Goal: Task Accomplishment & Management: Manage account settings

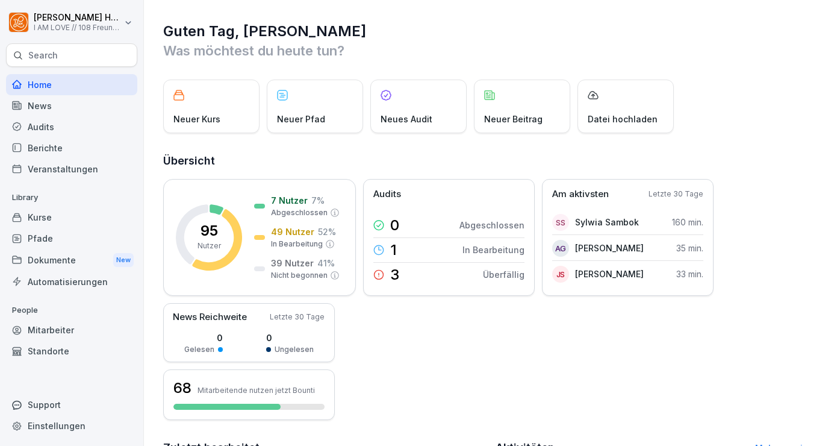
click at [50, 214] on div "Kurse" at bounding box center [71, 217] width 131 height 21
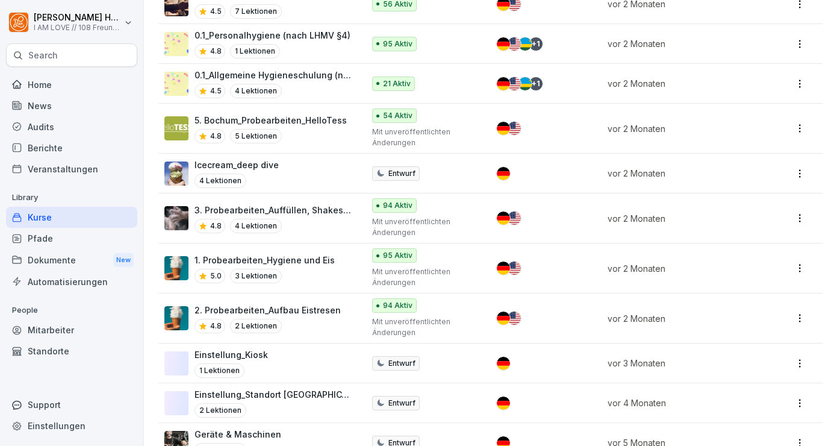
scroll to position [496, 0]
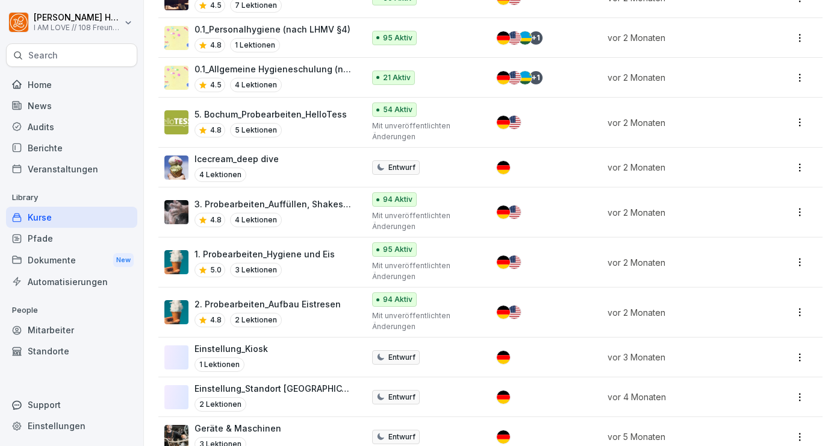
click at [44, 240] on div "Pfade" at bounding box center [71, 238] width 131 height 21
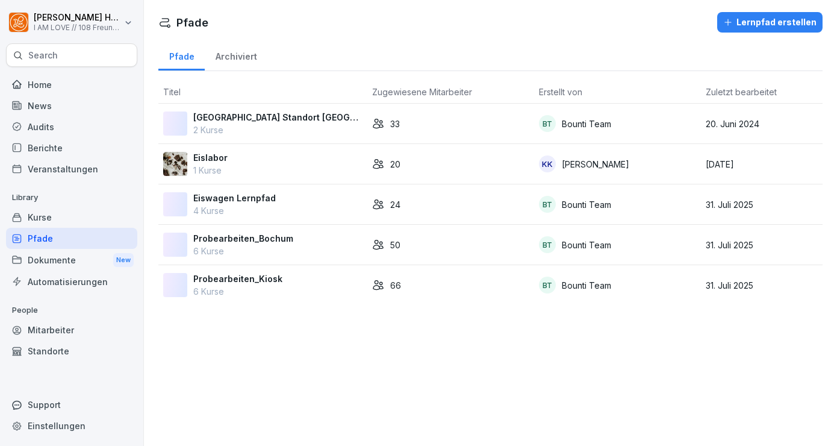
click at [234, 282] on p "Probearbeiten_Kiosk" at bounding box center [237, 278] width 89 height 13
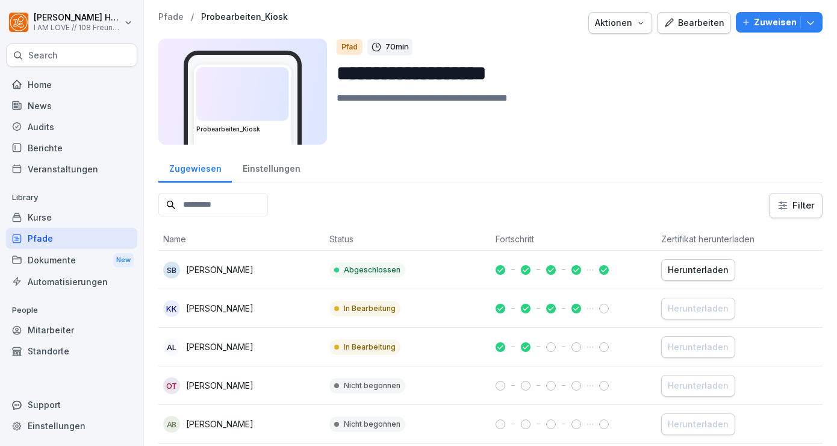
click at [695, 22] on div "Bearbeiten" at bounding box center [694, 22] width 61 height 13
click at [713, 23] on div "Bearbeiten" at bounding box center [694, 22] width 61 height 13
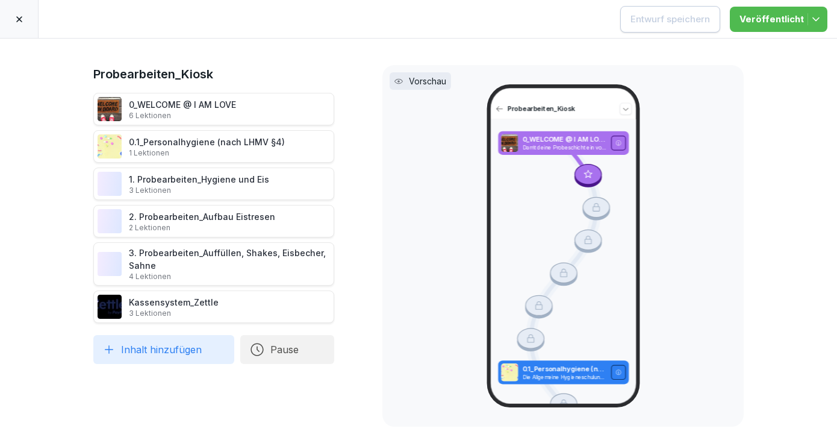
click at [20, 21] on icon at bounding box center [19, 19] width 6 height 6
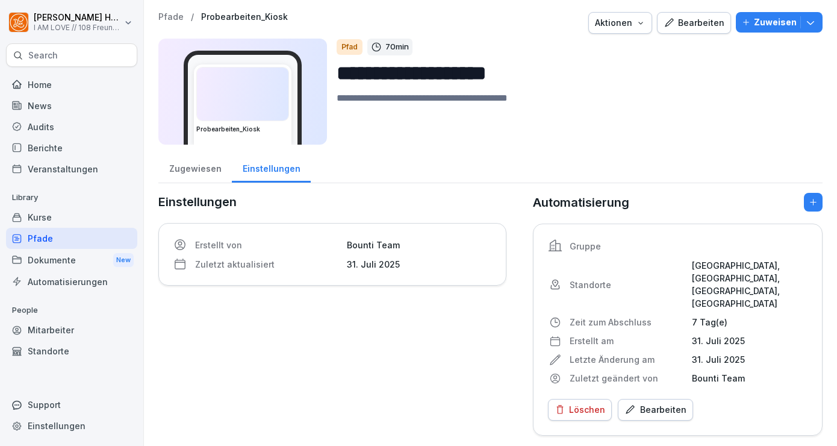
click at [782, 27] on p "Zuweisen" at bounding box center [775, 22] width 43 height 13
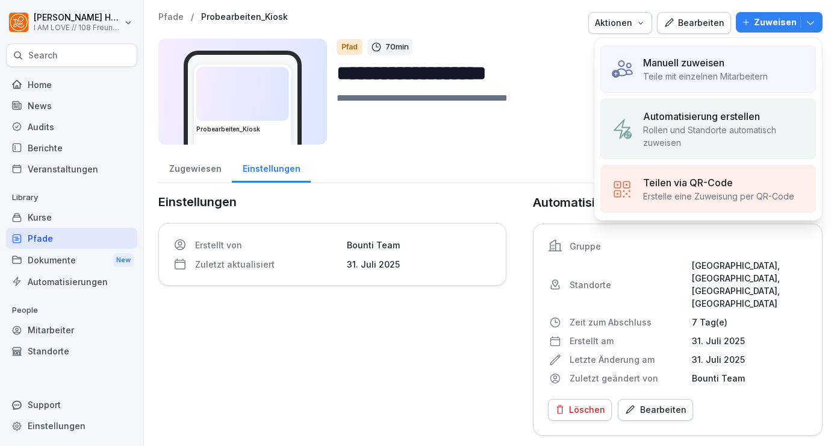
click at [737, 69] on div "Manuell zuweisen" at bounding box center [705, 62] width 125 height 14
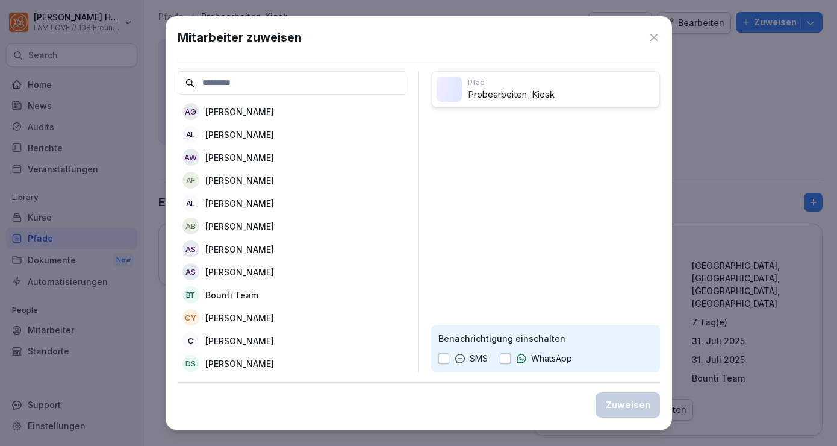
click at [140, 133] on div at bounding box center [418, 223] width 837 height 446
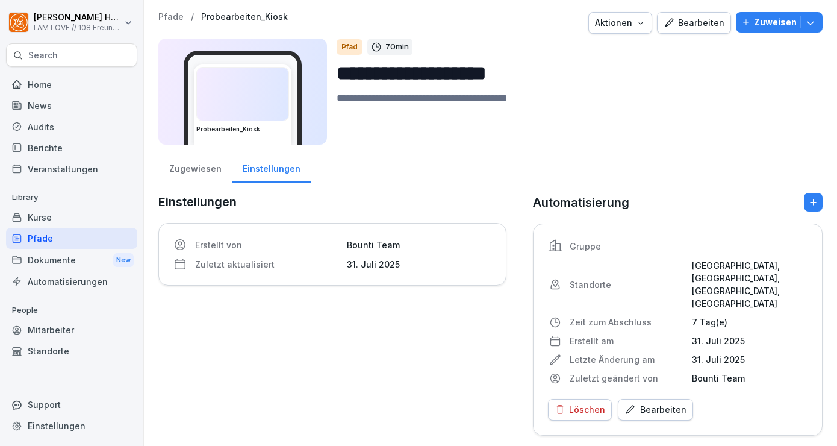
click at [58, 334] on div "Mitarbeiter" at bounding box center [71, 329] width 131 height 21
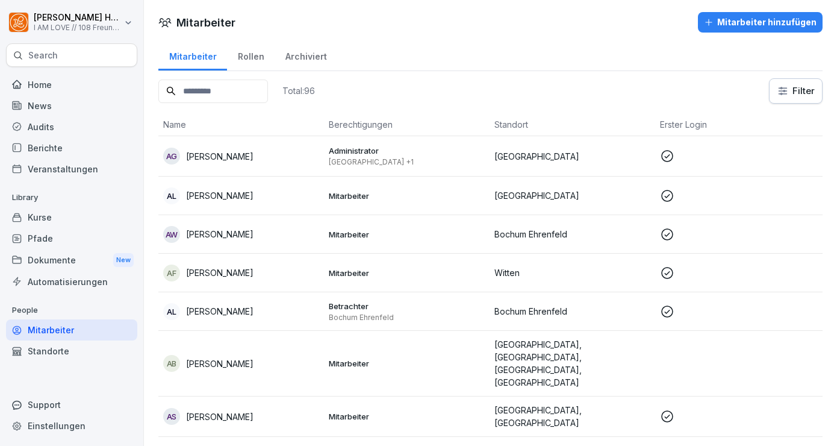
click at [745, 23] on div "Mitarbeiter hinzufügen" at bounding box center [760, 22] width 113 height 13
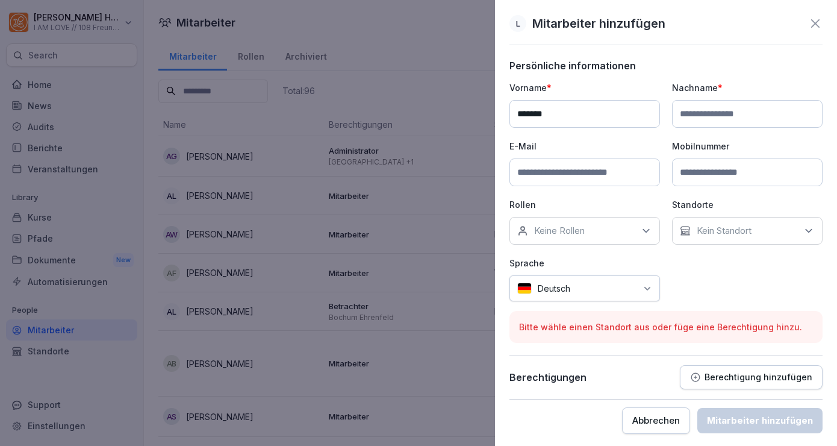
type input "*******"
click at [764, 117] on input at bounding box center [747, 114] width 151 height 28
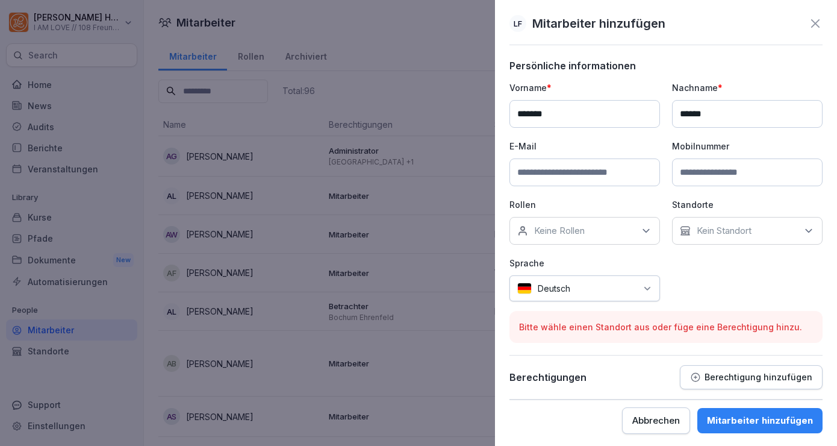
type input "******"
click at [628, 184] on input at bounding box center [585, 172] width 151 height 28
paste input "**********"
type input "**********"
click at [765, 420] on div "Mitarbeiter hinzufügen" at bounding box center [760, 420] width 106 height 13
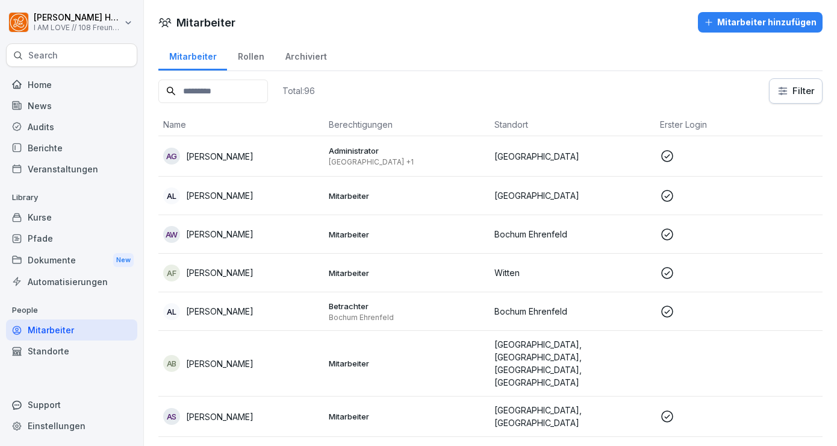
click at [64, 243] on div "Pfade" at bounding box center [71, 238] width 131 height 21
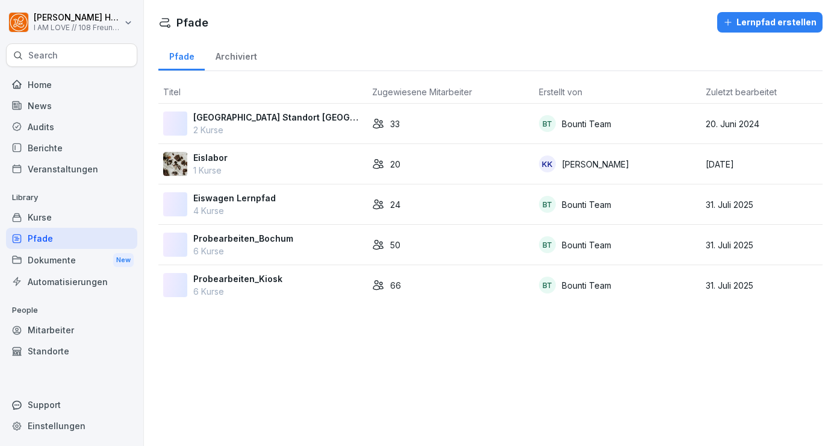
click at [675, 287] on div "BT Bounti Team" at bounding box center [617, 285] width 157 height 17
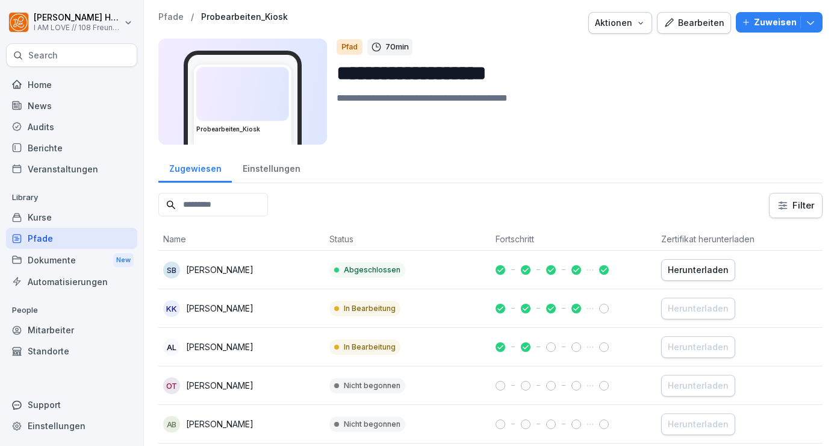
click at [778, 23] on p "Zuweisen" at bounding box center [775, 22] width 43 height 13
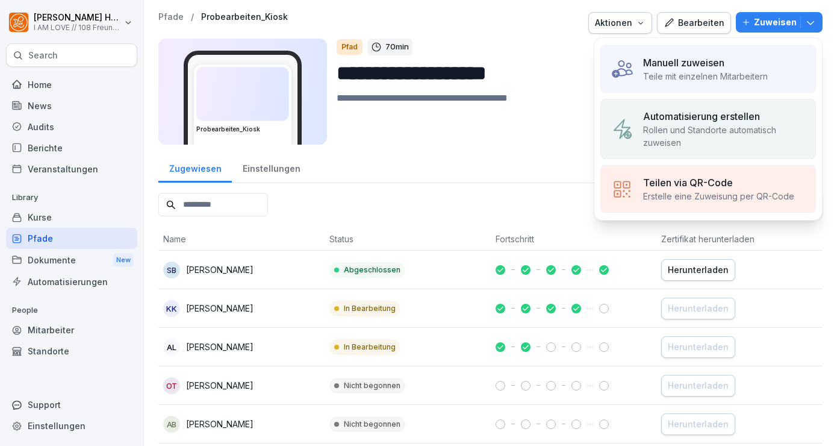
click at [745, 69] on div "Manuell zuweisen" at bounding box center [705, 62] width 125 height 14
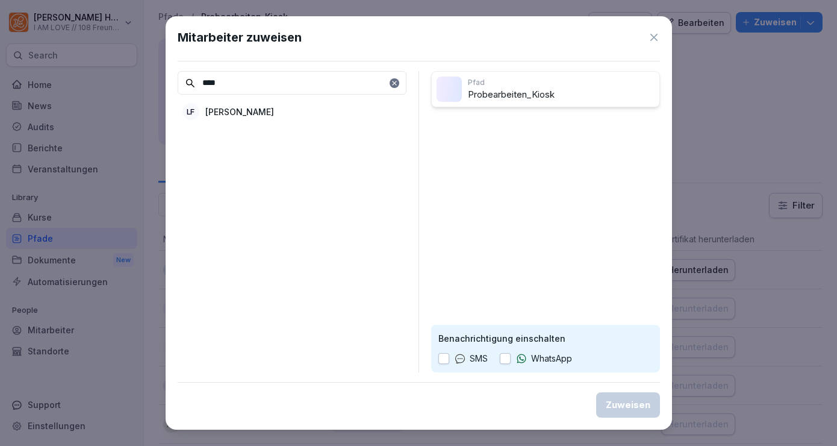
type input "****"
click at [272, 111] on div "LF Lillith Fesser" at bounding box center [292, 112] width 229 height 22
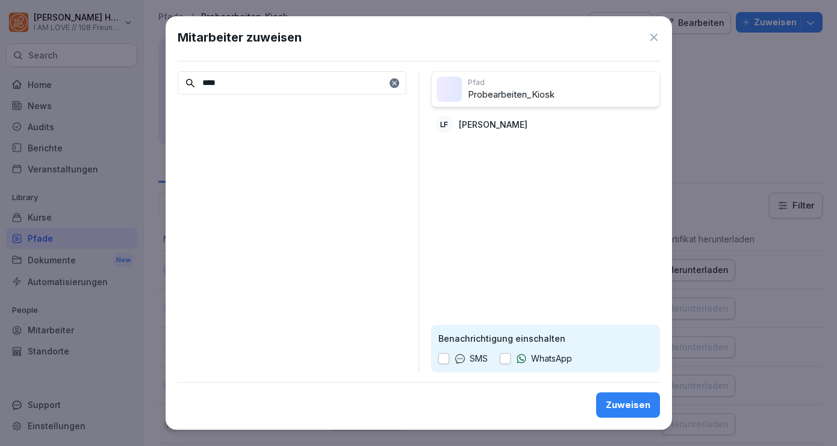
click at [637, 404] on div "Zuweisen" at bounding box center [628, 404] width 45 height 13
